Goal: Navigation & Orientation: Find specific page/section

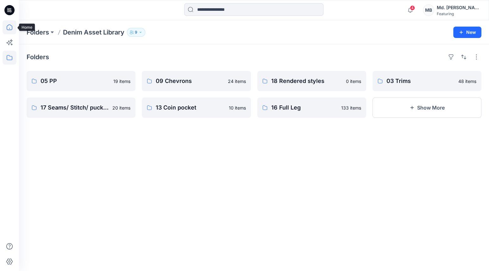
click at [9, 24] on icon at bounding box center [10, 27] width 14 height 14
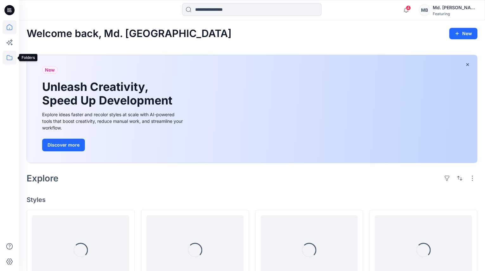
click at [12, 56] on icon at bounding box center [10, 57] width 6 height 5
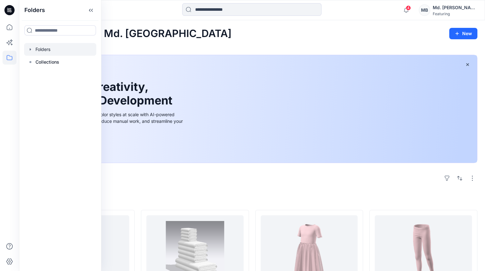
click at [33, 48] on div at bounding box center [60, 49] width 72 height 13
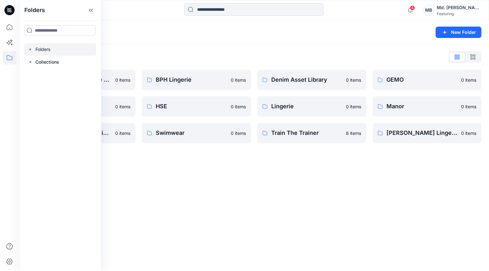
click at [29, 47] on icon "button" at bounding box center [30, 49] width 5 height 5
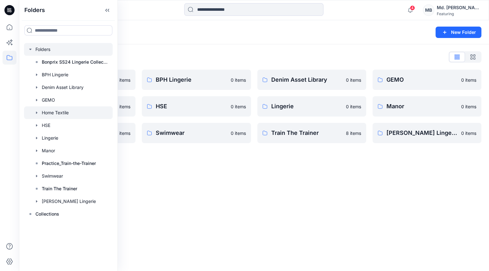
click at [54, 111] on div at bounding box center [68, 112] width 89 height 13
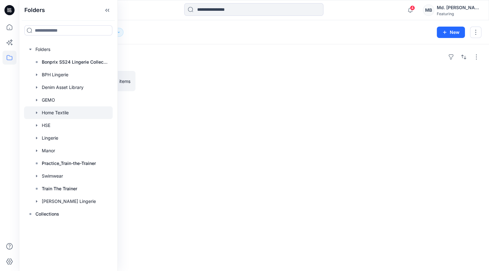
click at [35, 111] on icon "button" at bounding box center [36, 112] width 5 height 5
click at [157, 112] on div "Folders Towels 0 items" at bounding box center [254, 157] width 470 height 227
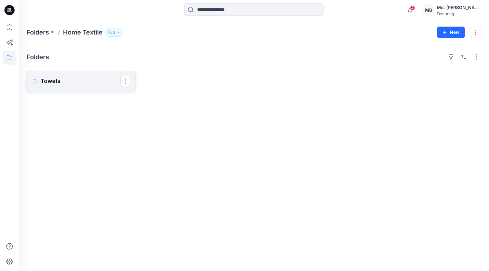
click at [82, 77] on p "Towels" at bounding box center [81, 81] width 80 height 9
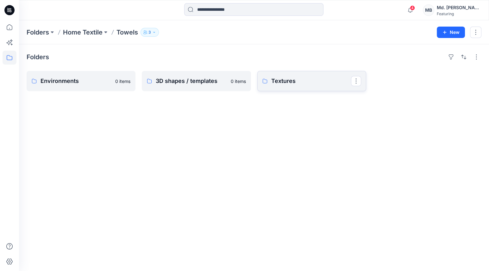
click at [280, 83] on p "Textures" at bounding box center [311, 81] width 80 height 9
click at [178, 75] on link "Border" at bounding box center [196, 81] width 109 height 20
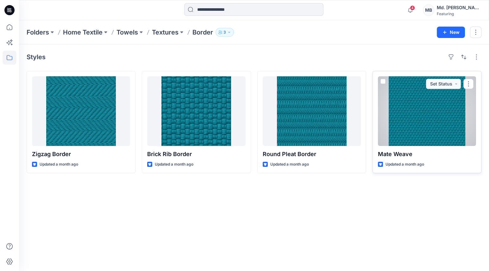
click at [427, 114] on div at bounding box center [427, 111] width 98 height 70
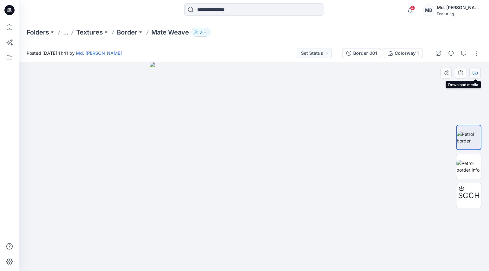
click at [477, 74] on icon "button" at bounding box center [475, 73] width 5 height 3
